Goal: Check status: Check status

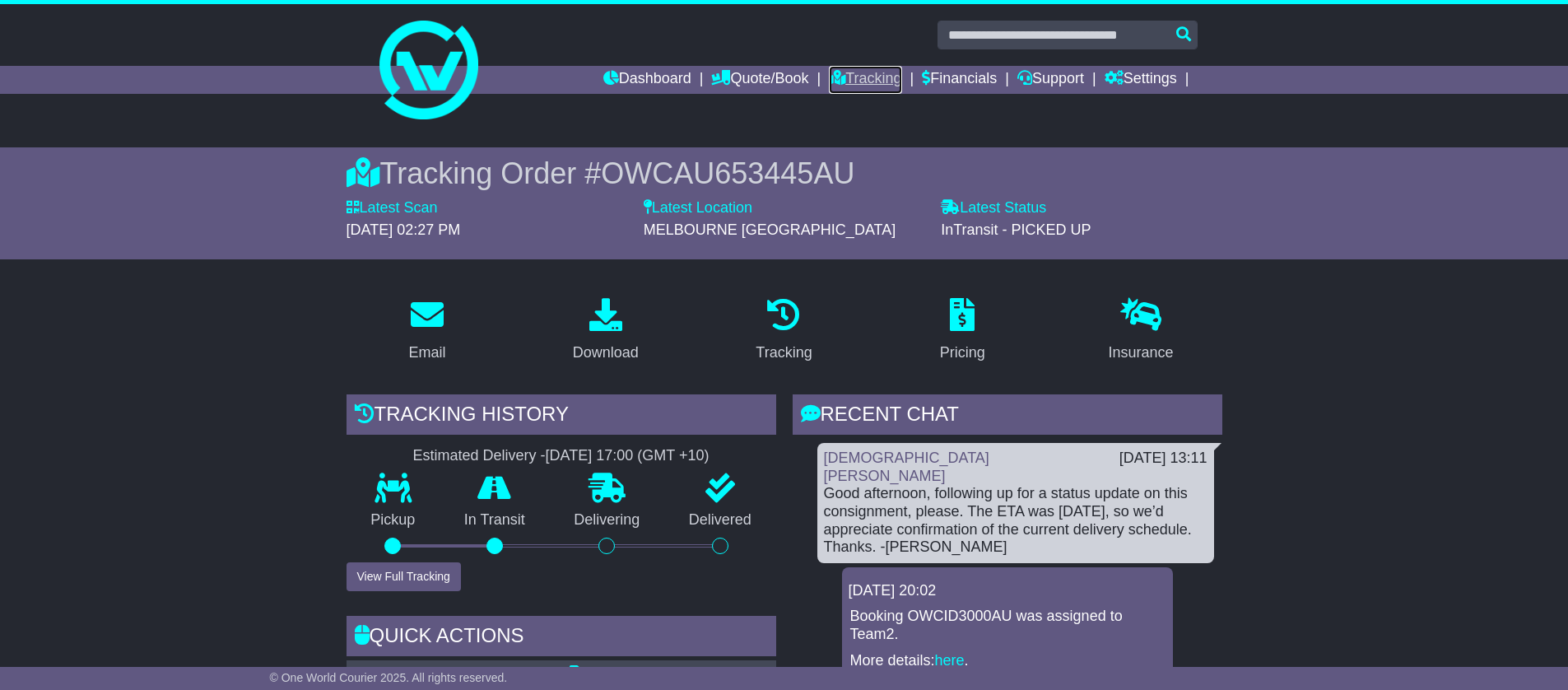
click at [857, 78] on link "Tracking" at bounding box center [865, 80] width 73 height 28
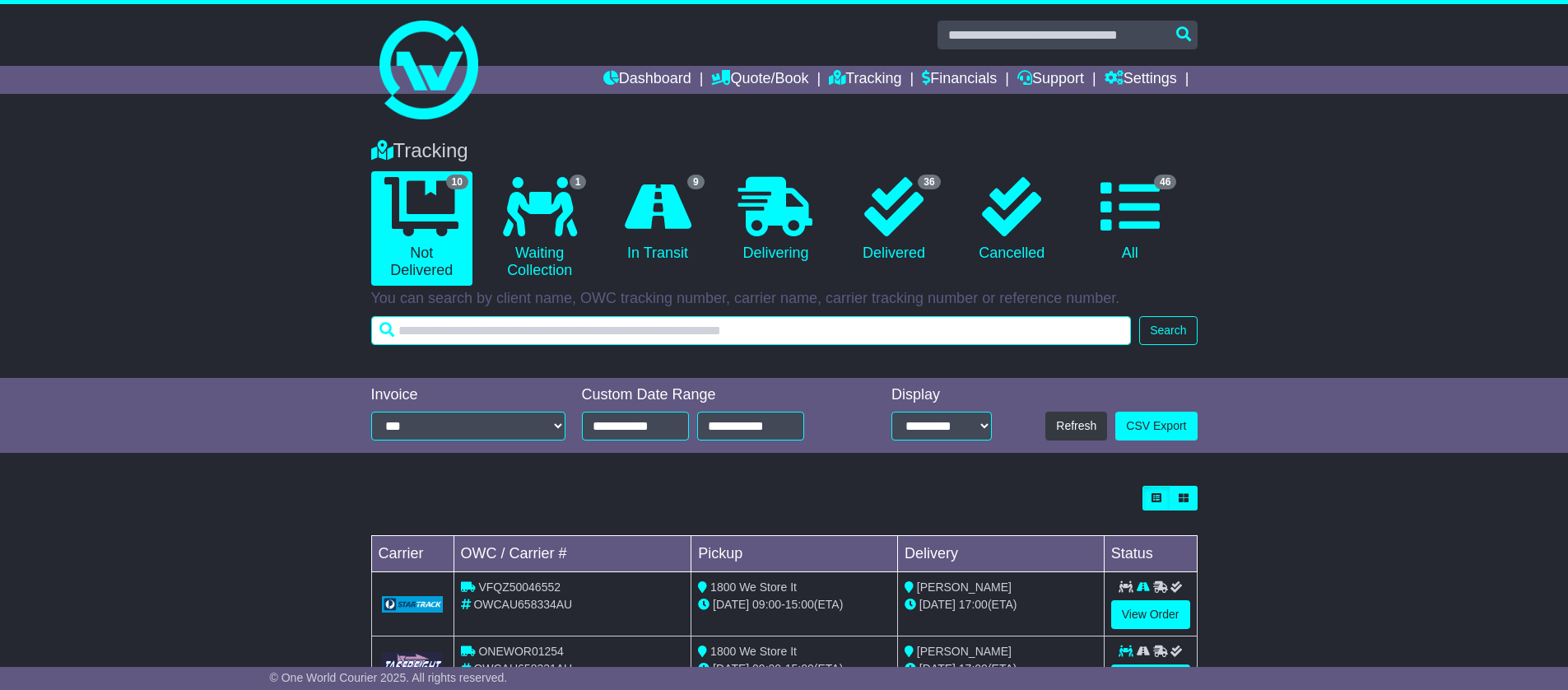
click at [629, 335] on input "text" at bounding box center [751, 331] width 761 height 29
paste input "**********"
type input "**********"
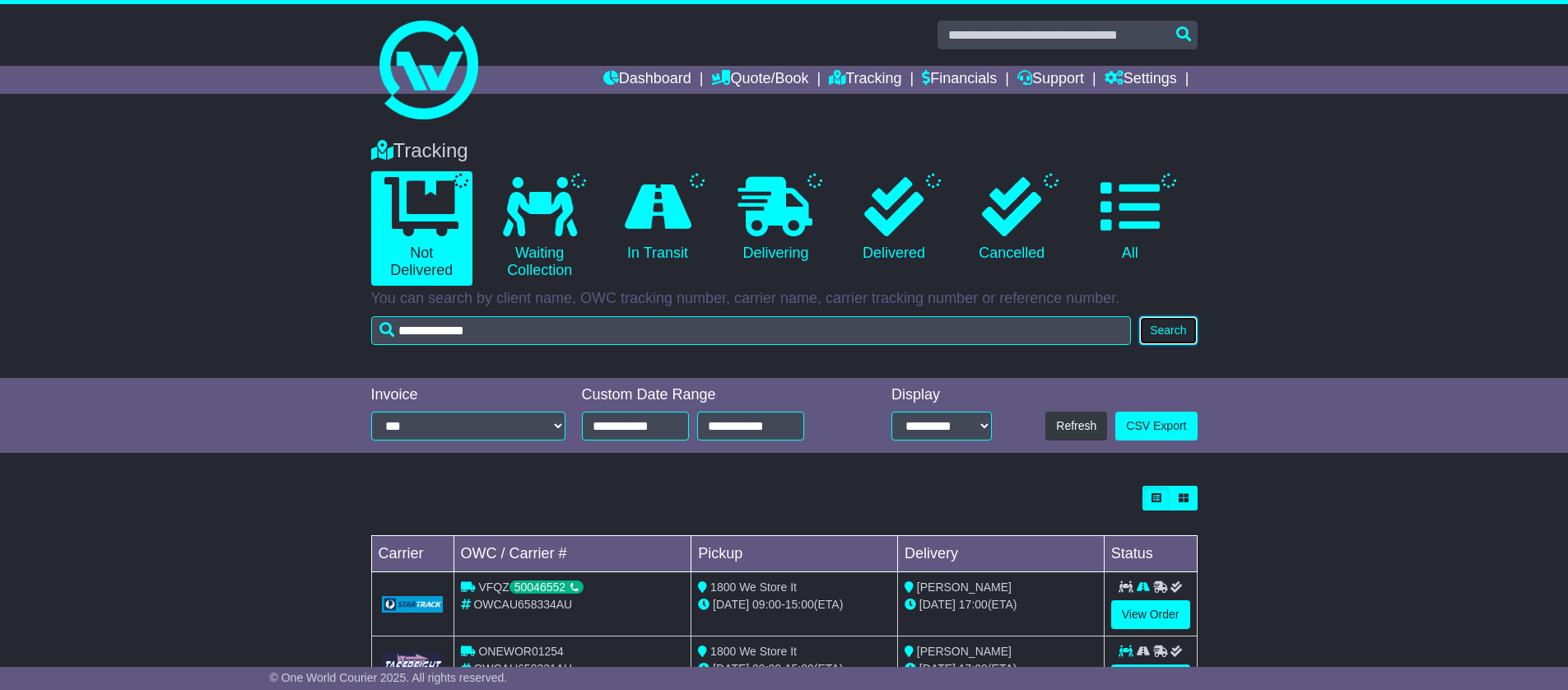
click at [1172, 326] on button "Search" at bounding box center [1168, 331] width 58 height 29
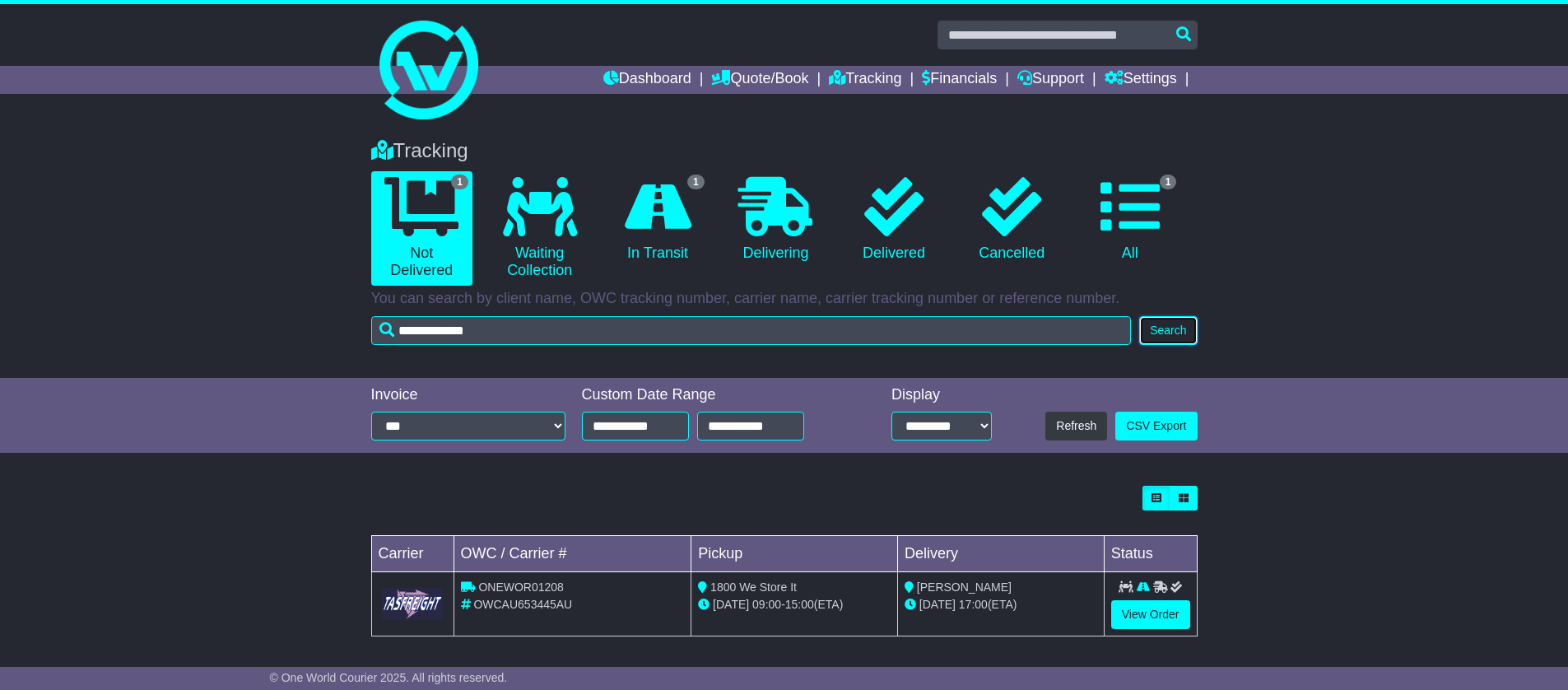
scroll to position [5, 0]
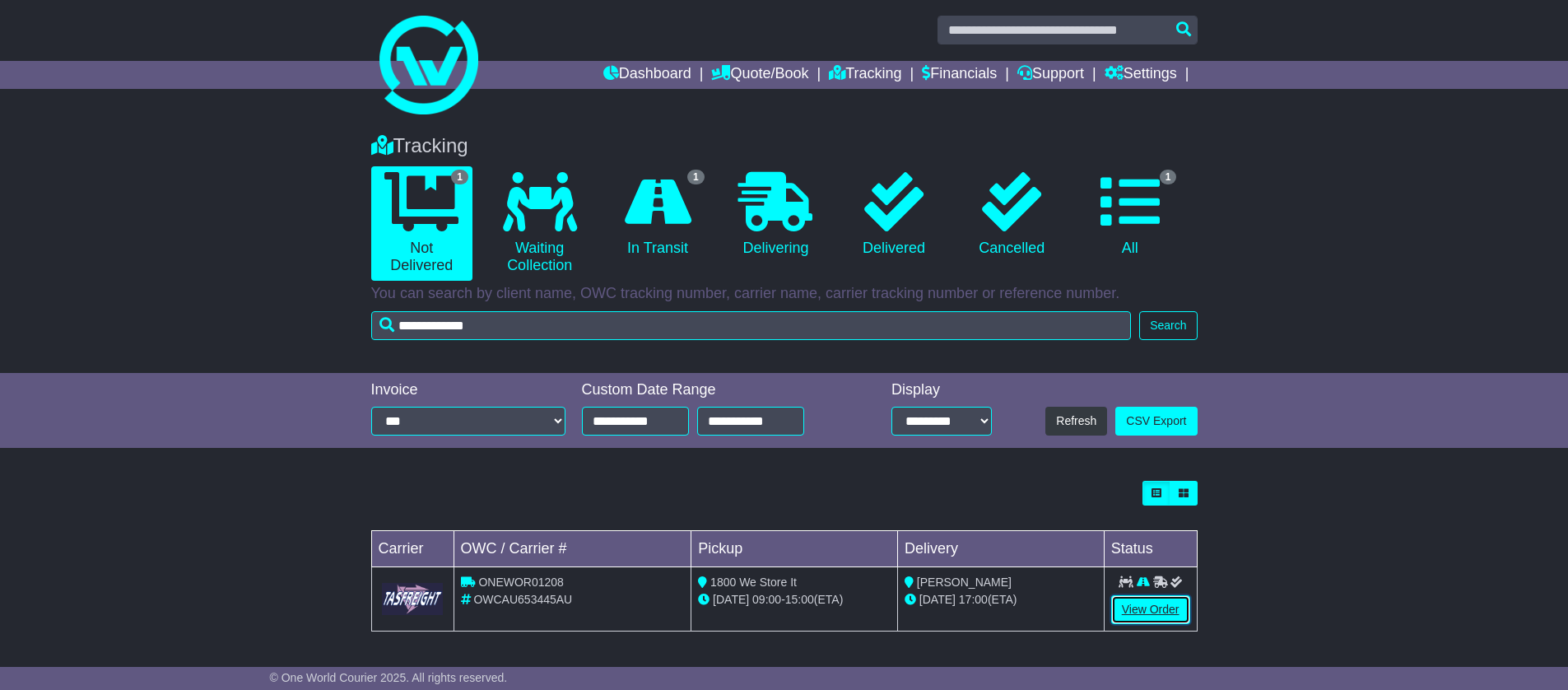
click at [1153, 604] on link "View Order" at bounding box center [1151, 609] width 79 height 29
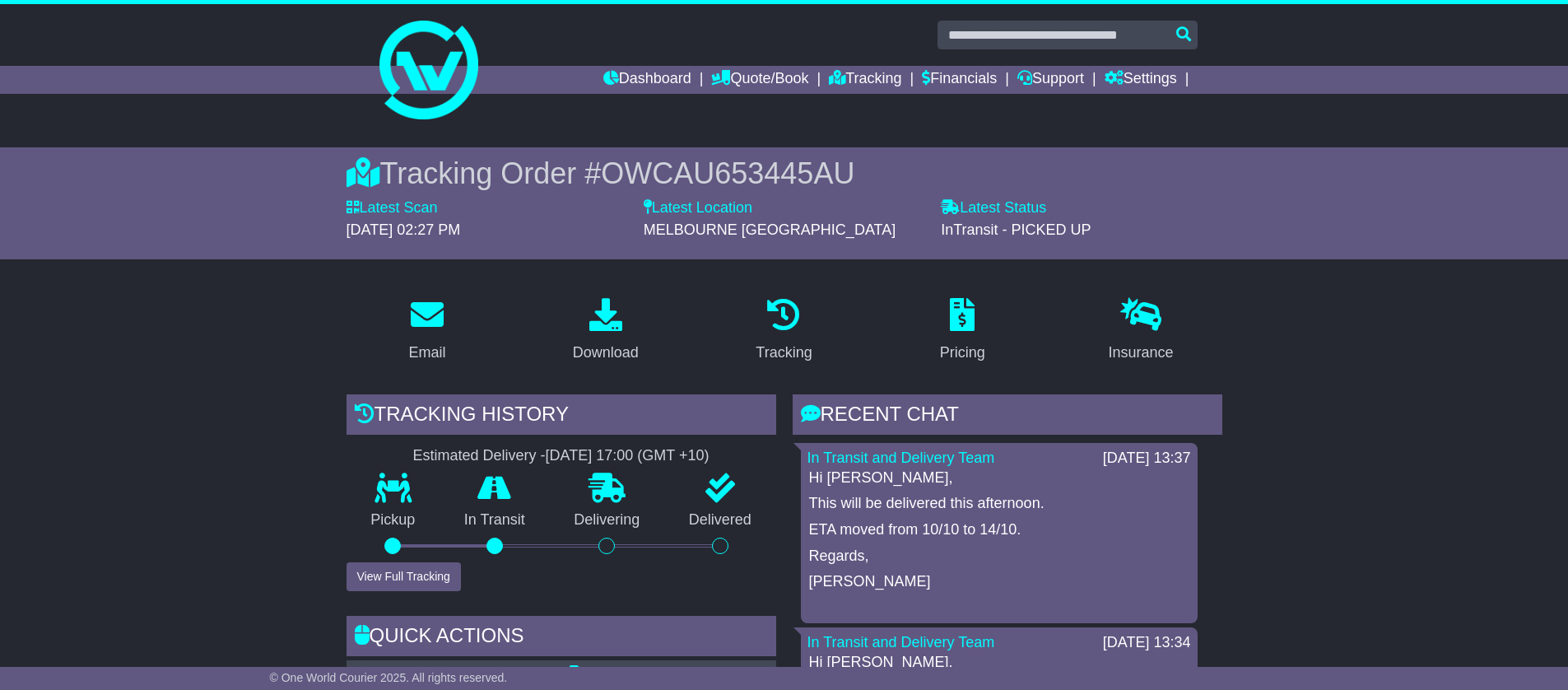
click at [983, 548] on p "Regards," at bounding box center [998, 557] width 380 height 18
click at [1027, 523] on p "ETA moved from 10/10 to 14/10." at bounding box center [998, 530] width 380 height 18
click at [1024, 537] on p "ETA moved from 10/10 to 14/10." at bounding box center [998, 530] width 380 height 18
click at [1076, 521] on p "ETA moved from 10/10 to 14/10." at bounding box center [998, 530] width 380 height 18
drag, startPoint x: 1059, startPoint y: 461, endPoint x: 1111, endPoint y: 462, distance: 52.0
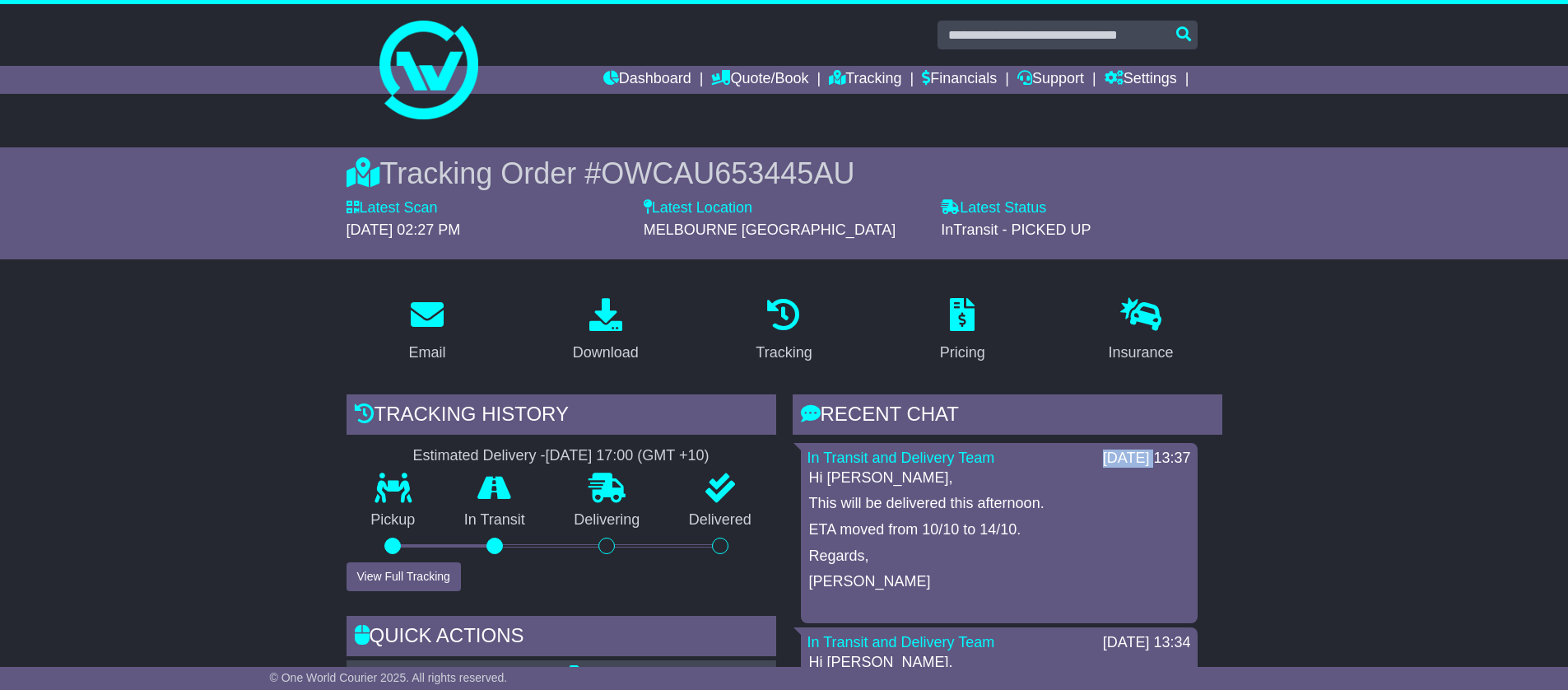
click at [1111, 462] on div "14 Oct 2025 13:37" at bounding box center [1146, 459] width 104 height 18
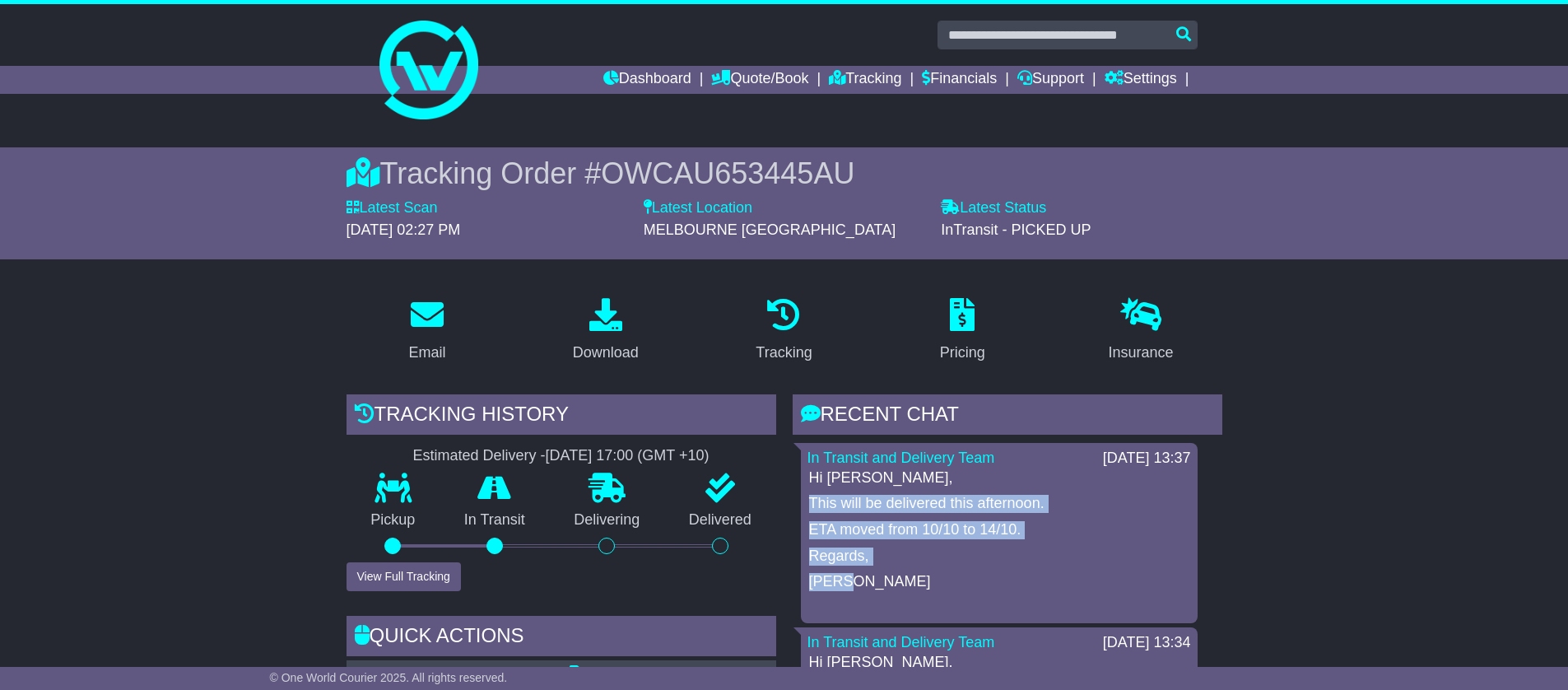
drag, startPoint x: 811, startPoint y: 499, endPoint x: 1025, endPoint y: 588, distance: 231.8
click at [1025, 588] on div "Hi Bev, This will be delivered this afternoon. ETA moved from 10/10 to 14/10. R…" at bounding box center [999, 542] width 384 height 148
copy div "This will be delivered this afternoon. ETA moved from 10/10 to 14/10. Regards, …"
click at [1105, 516] on div "Hi Bev, This will be delivered this afternoon. ETA moved from 10/10 to 14/10. R…" at bounding box center [999, 542] width 384 height 148
drag, startPoint x: 812, startPoint y: 477, endPoint x: 873, endPoint y: 586, distance: 124.9
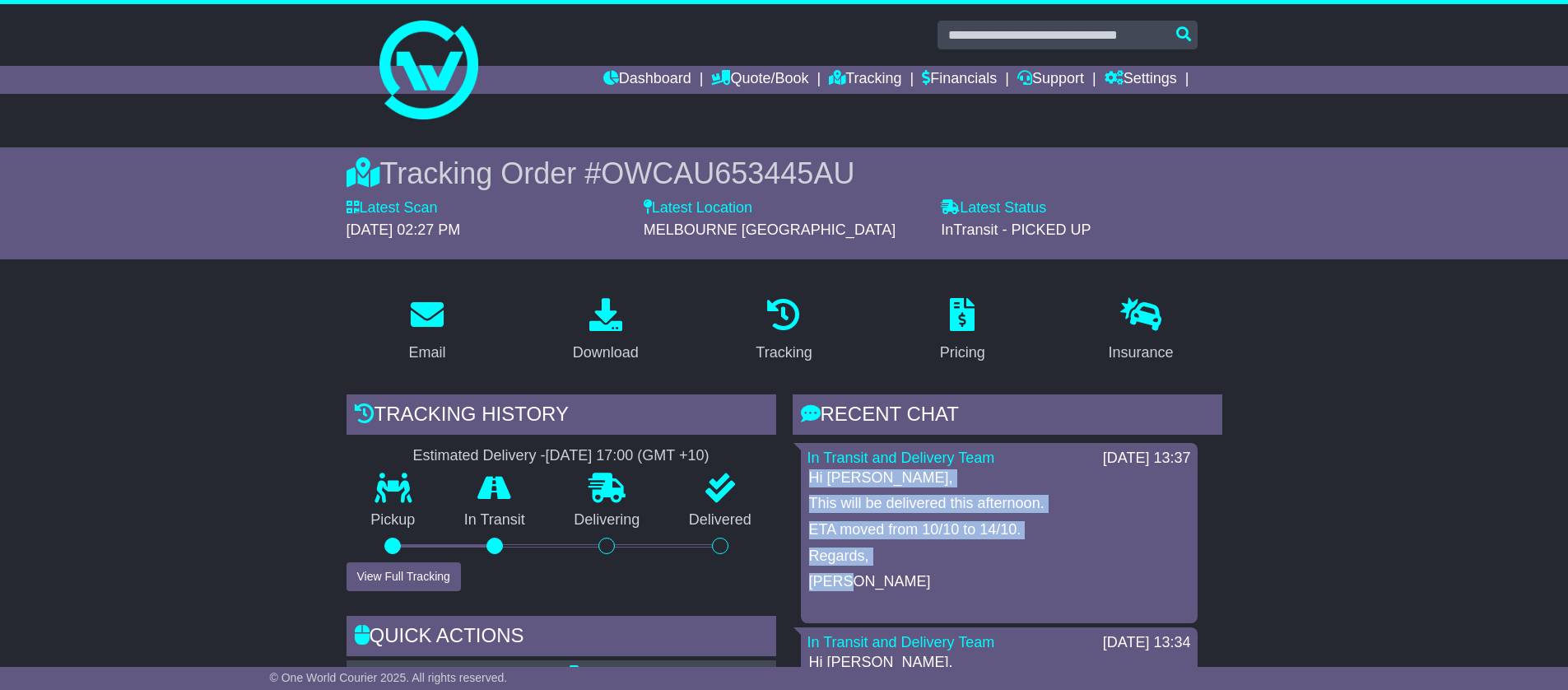
click at [873, 586] on div "Hi Bev, This will be delivered this afternoon. ETA moved from 10/10 to 14/10. R…" at bounding box center [999, 542] width 384 height 148
copy div "Hi Bev, This will be delivered this afternoon. ETA moved from 10/10 to 14/10. R…"
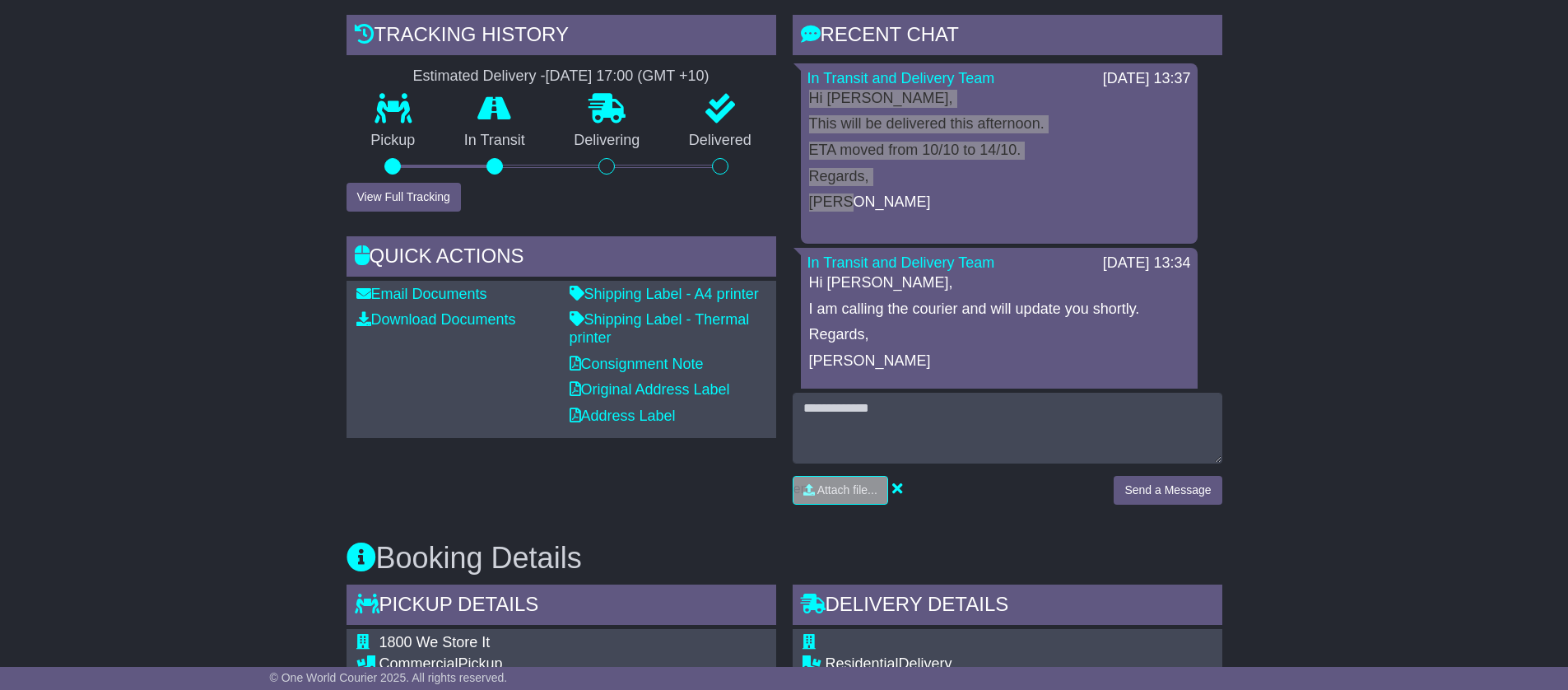
scroll to position [397, 0]
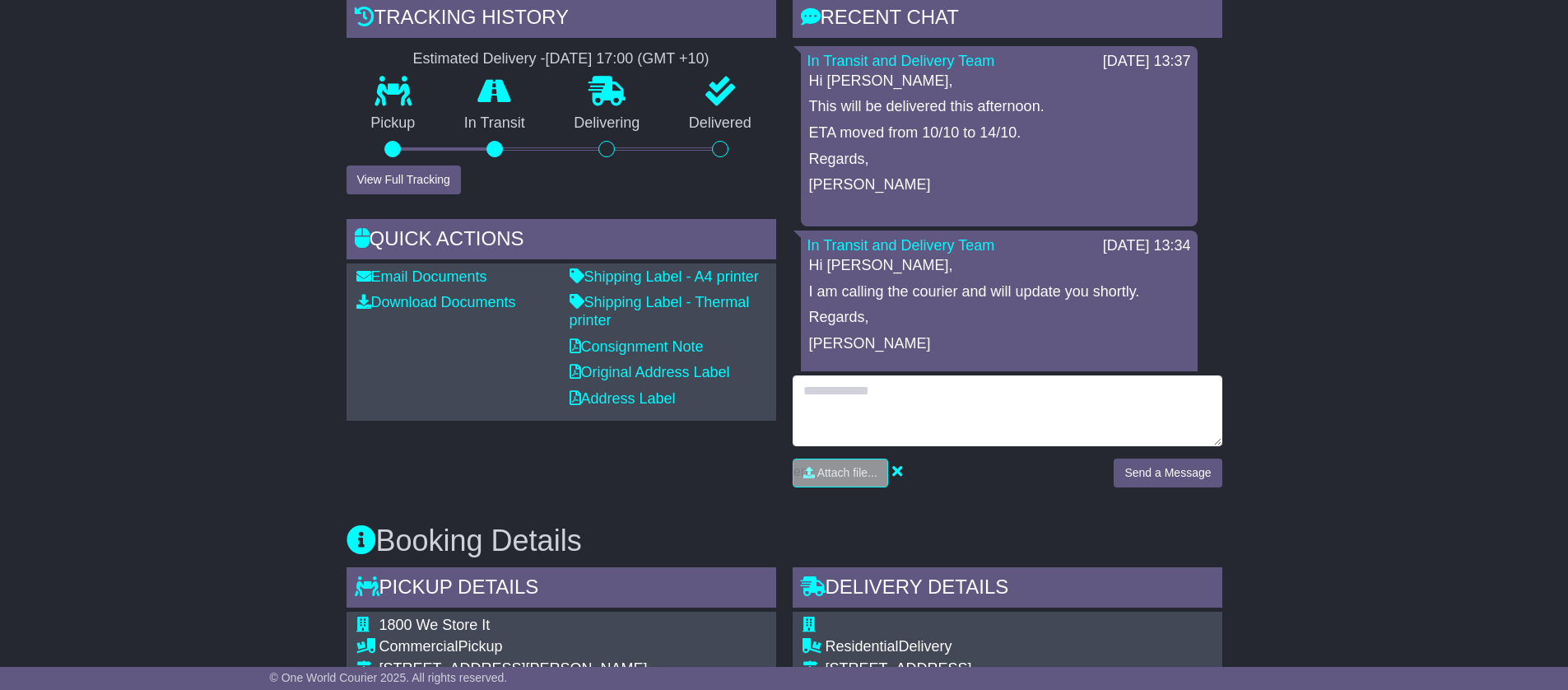
click at [919, 405] on textarea at bounding box center [1008, 411] width 430 height 71
paste textarea "**********"
type textarea "**********"
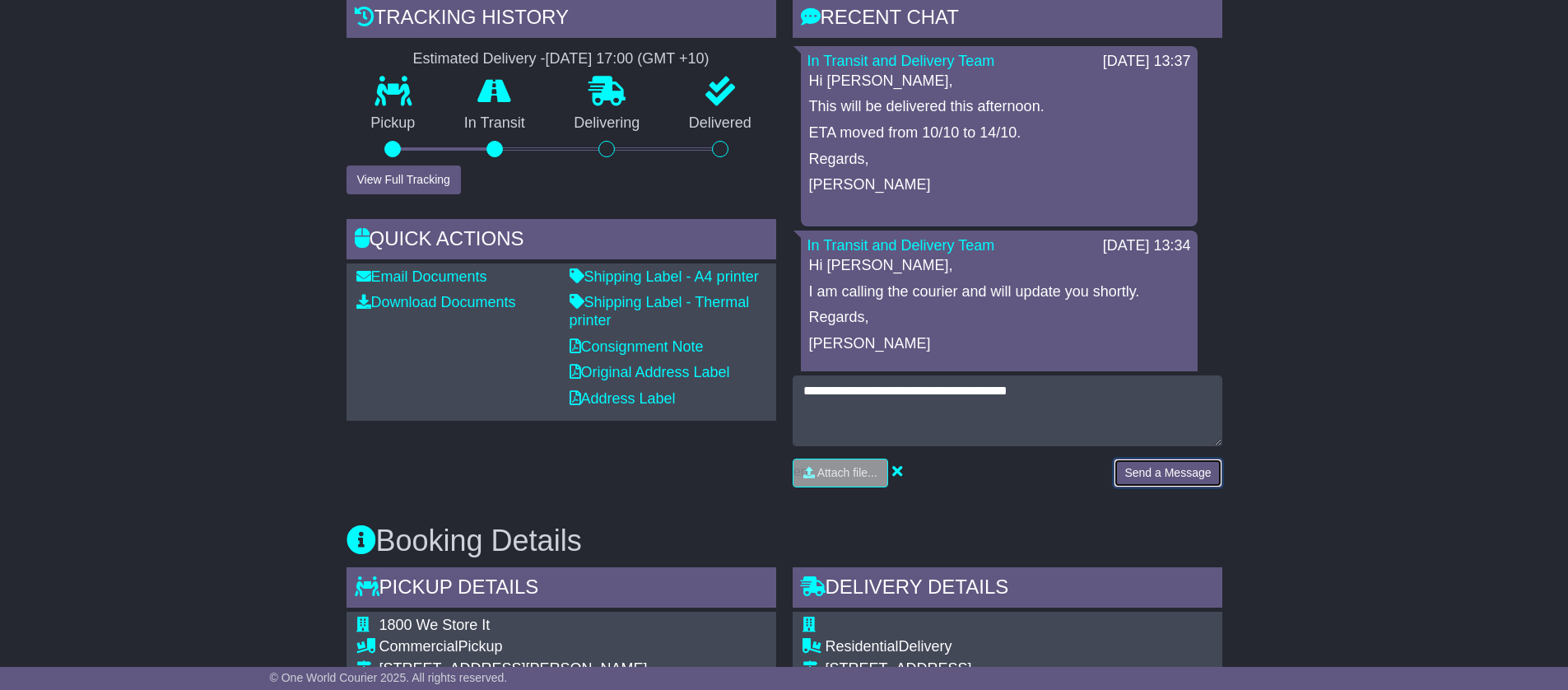
click at [1162, 473] on button "Send a Message" at bounding box center [1167, 473] width 108 height 29
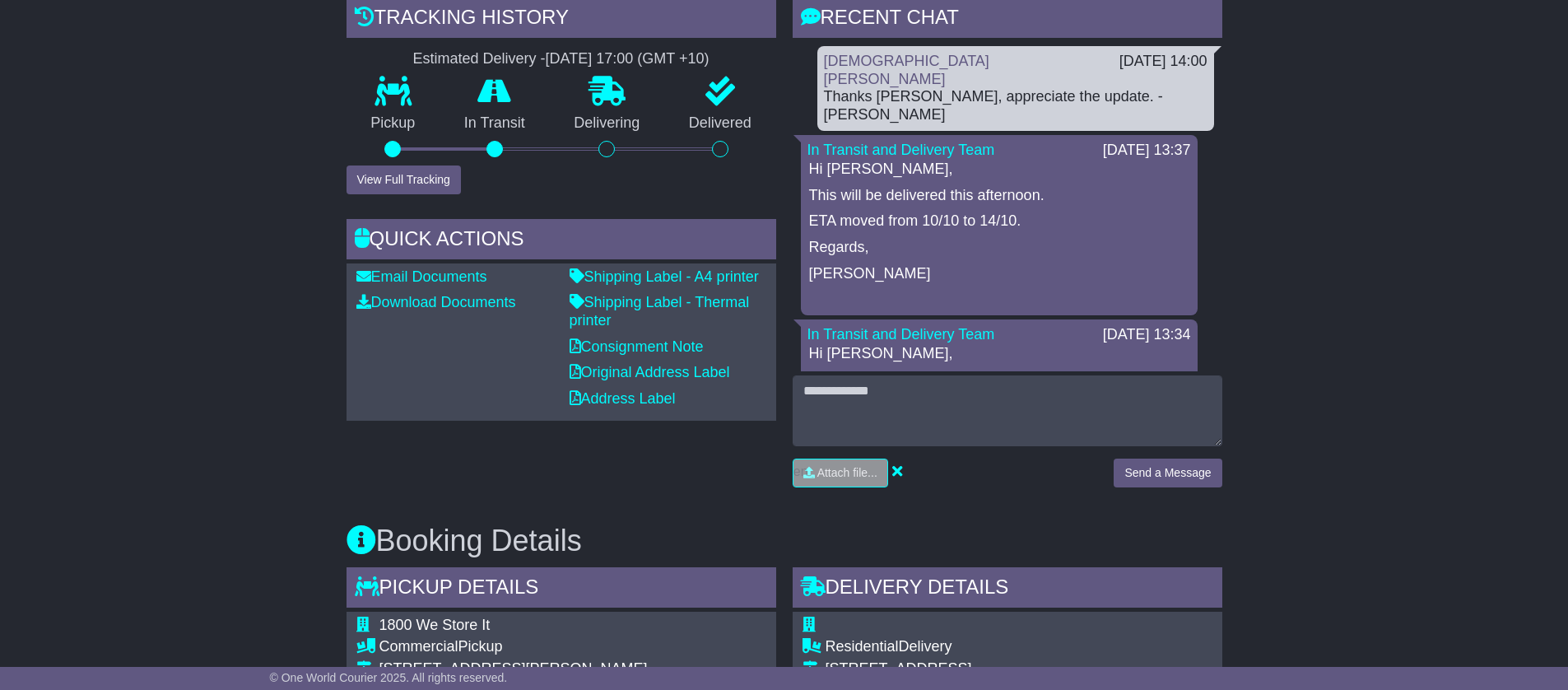
scroll to position [0, 0]
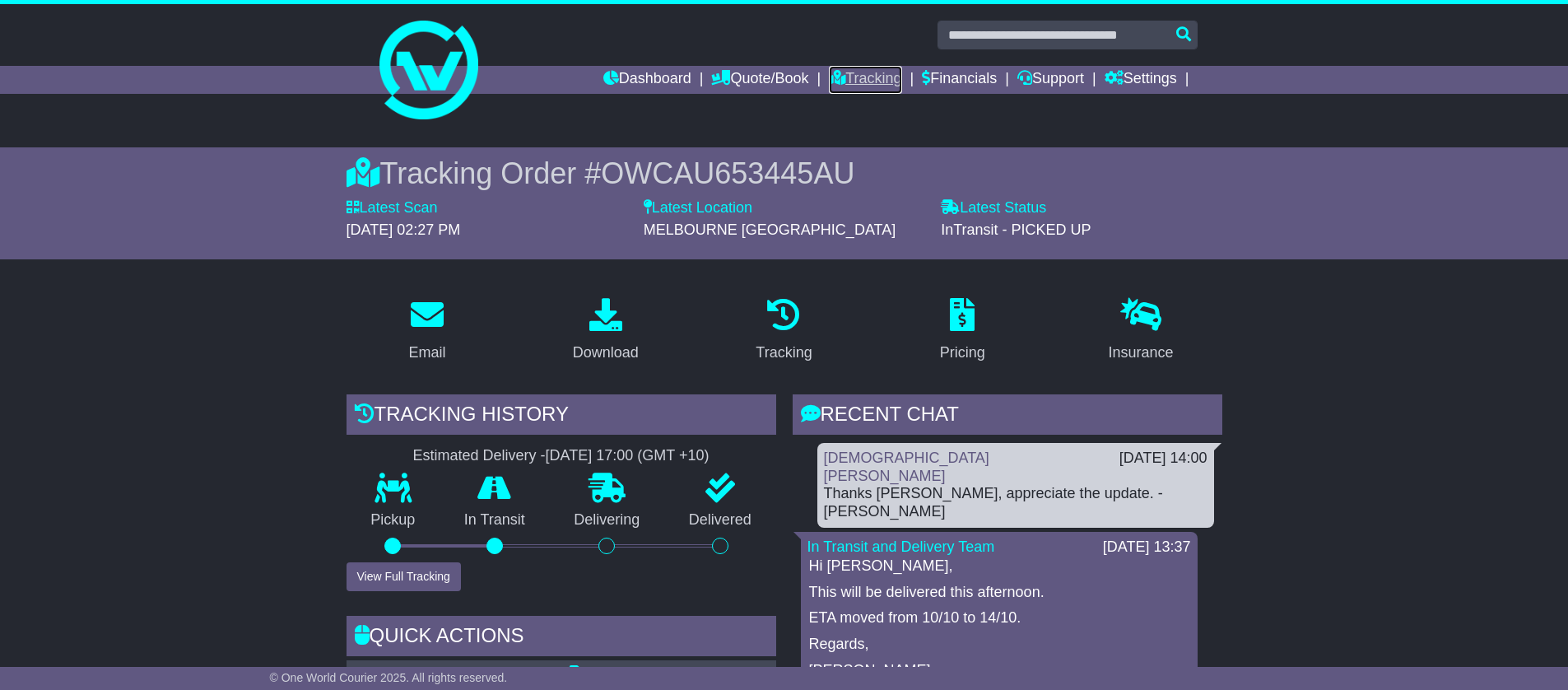
click at [863, 79] on link "Tracking" at bounding box center [865, 80] width 73 height 28
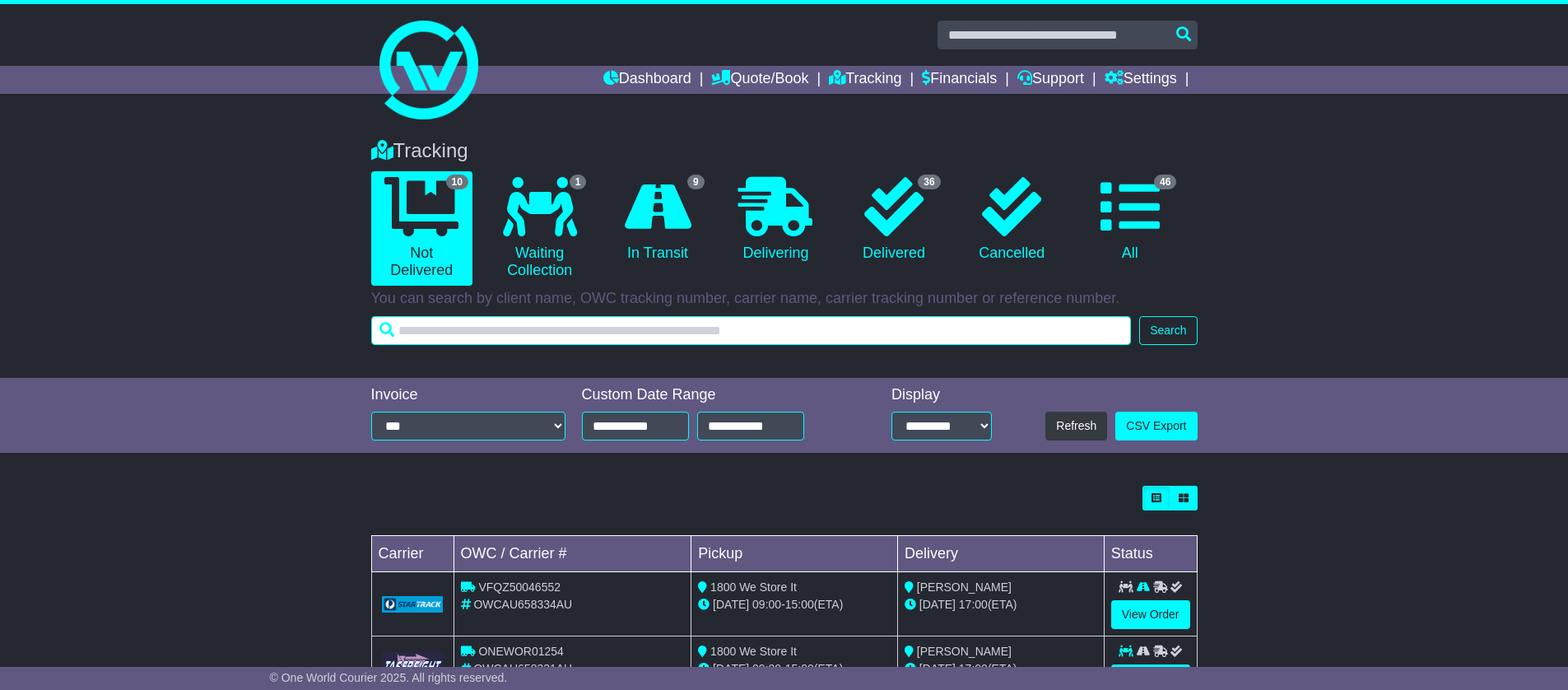
click at [660, 326] on input "text" at bounding box center [751, 331] width 761 height 29
paste input "**********"
type input "**********"
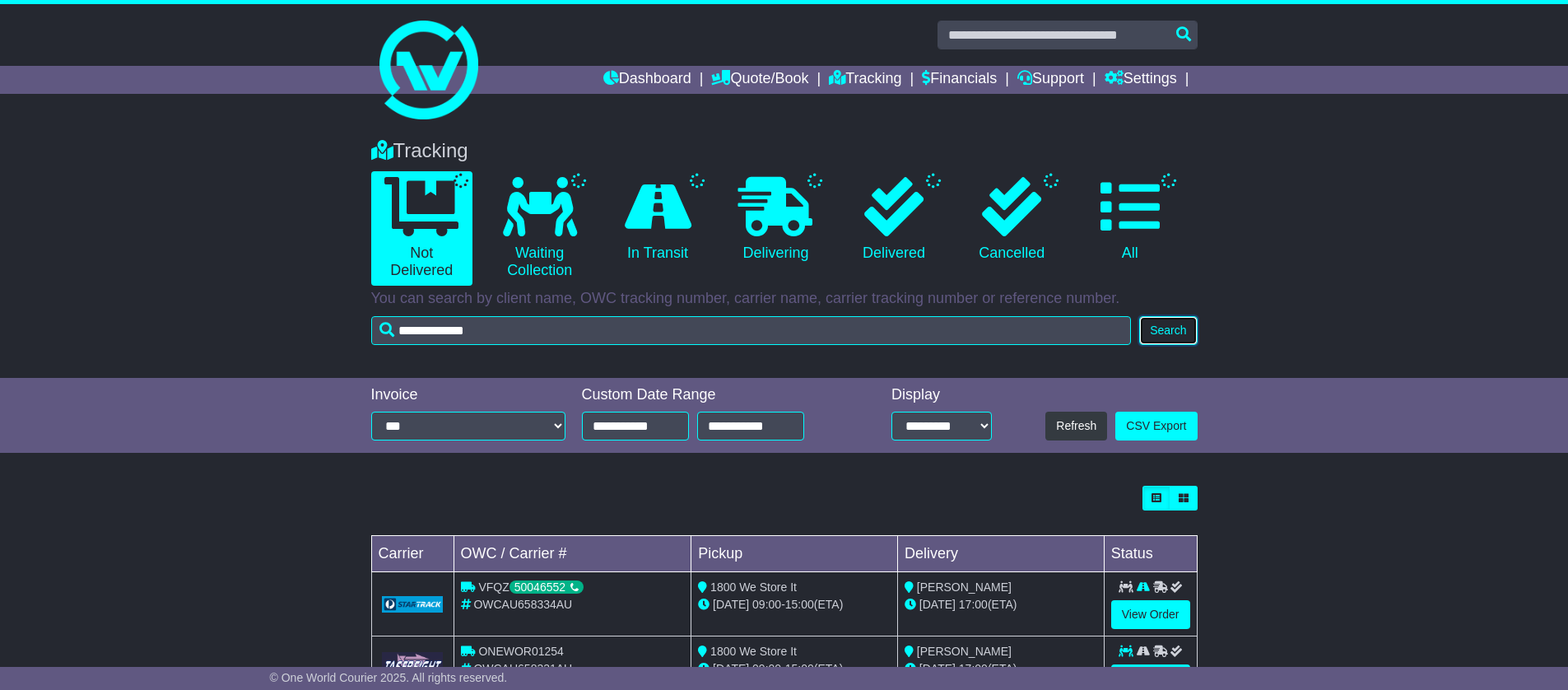
click at [1185, 332] on button "Search" at bounding box center [1168, 331] width 58 height 29
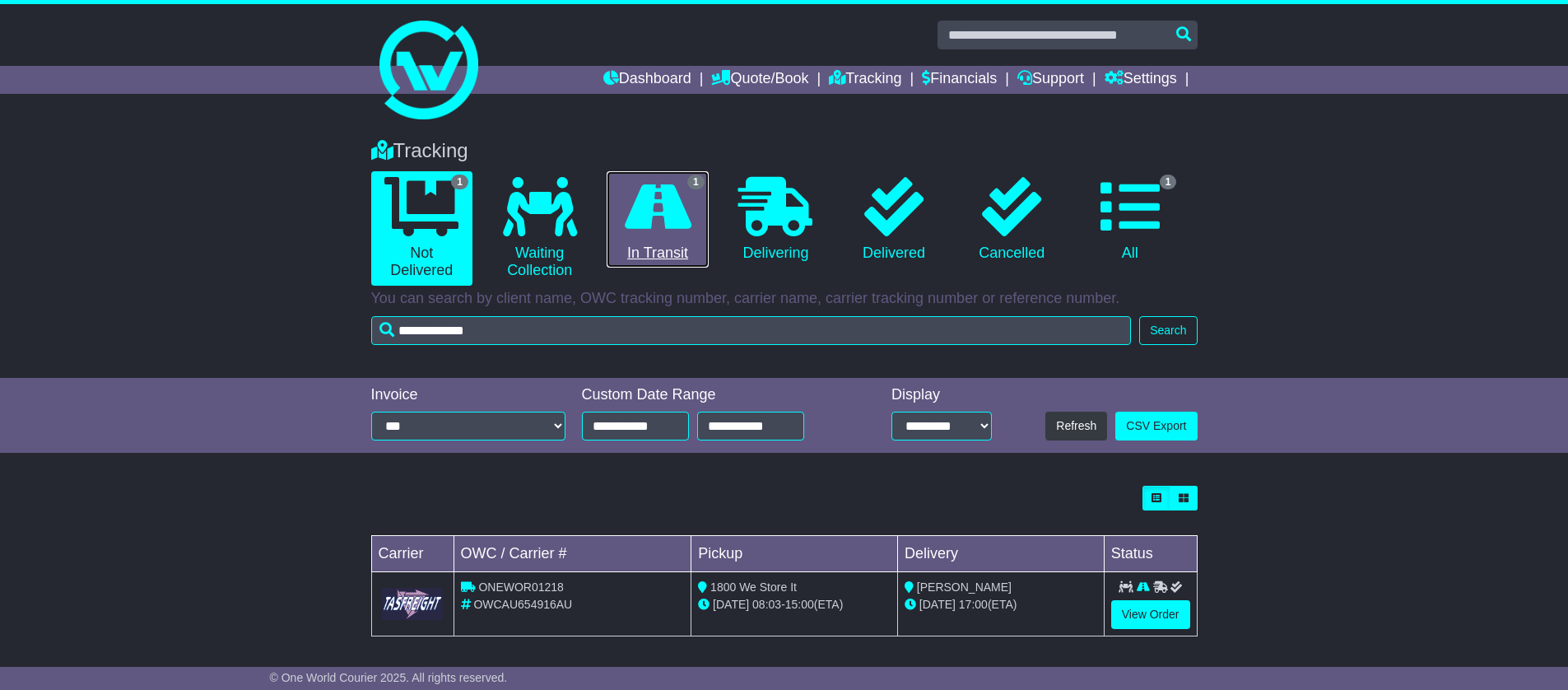
click at [669, 225] on icon at bounding box center [658, 206] width 67 height 59
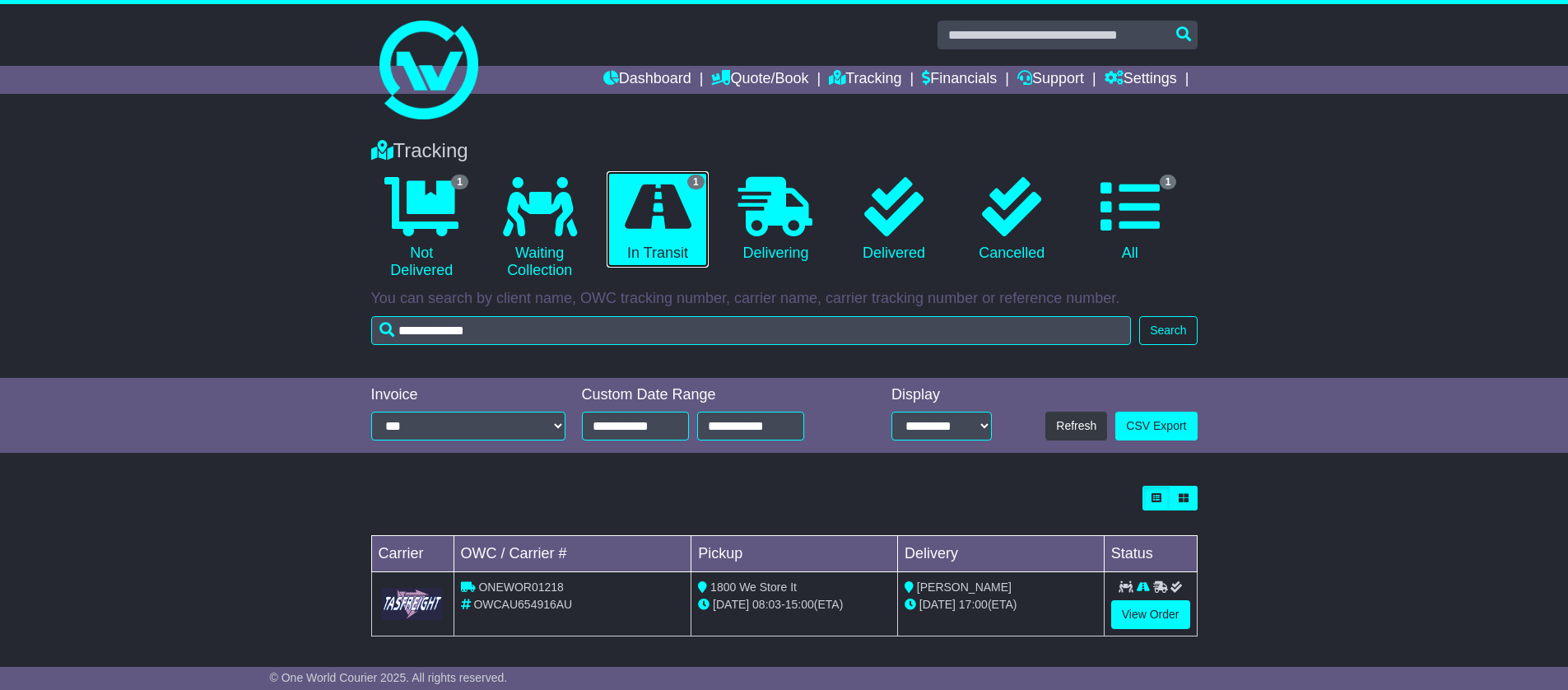
scroll to position [5, 0]
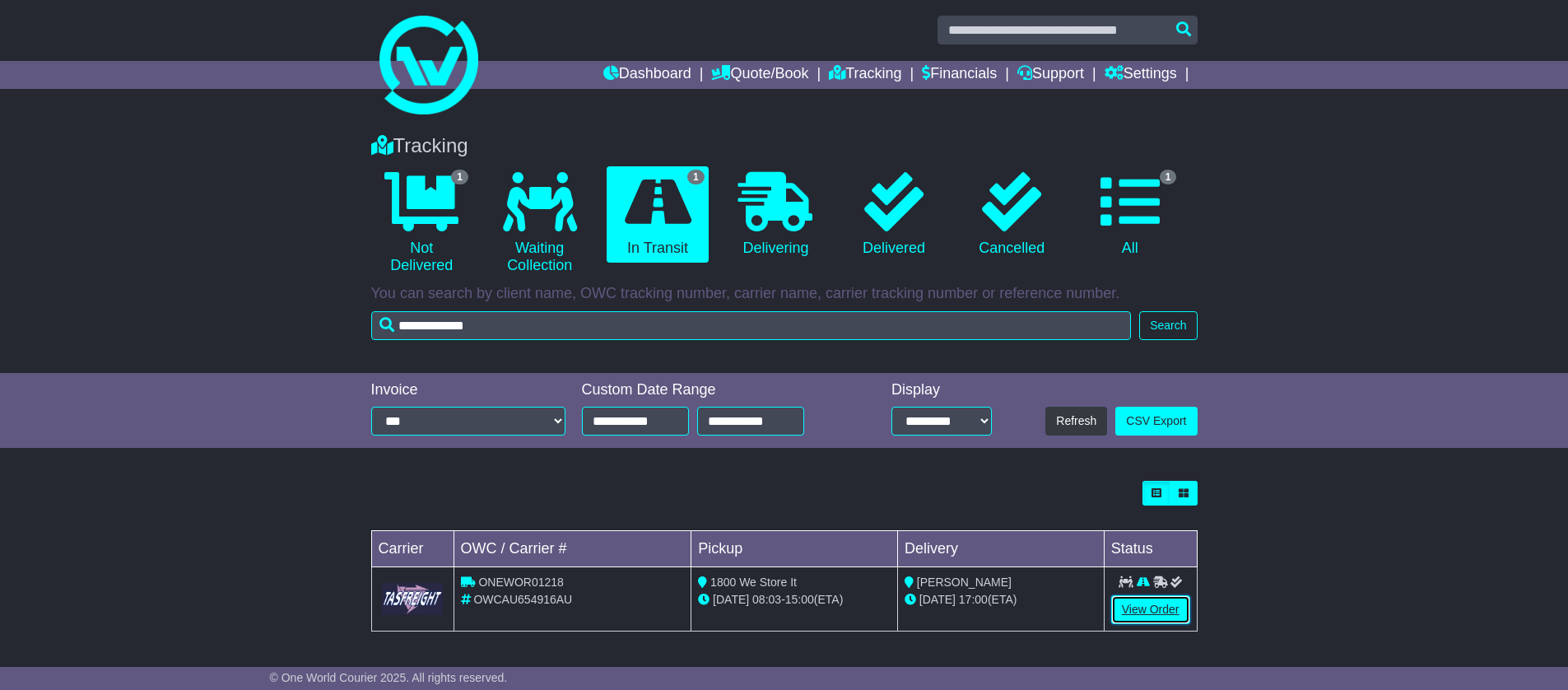
click at [1153, 612] on link "View Order" at bounding box center [1151, 609] width 79 height 29
